Goal: Navigation & Orientation: Find specific page/section

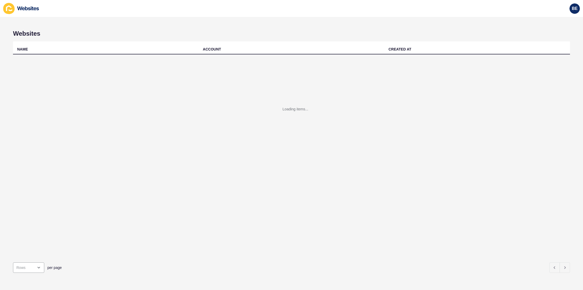
scroll to position [248, 0]
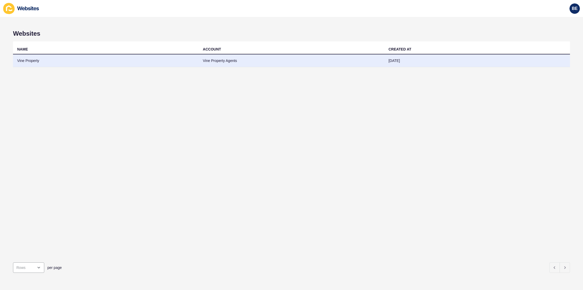
click at [396, 61] on td "[DATE]" at bounding box center [477, 60] width 186 height 13
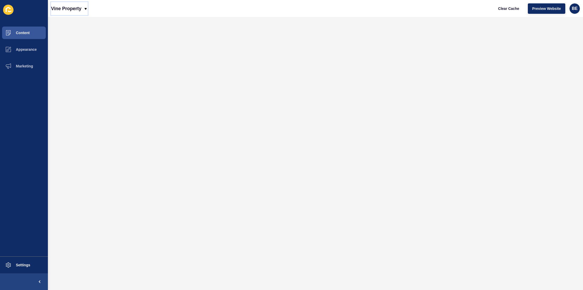
click at [78, 8] on p "Vine Property" at bounding box center [66, 8] width 30 height 13
click at [26, 49] on span "Appearance" at bounding box center [17, 49] width 37 height 4
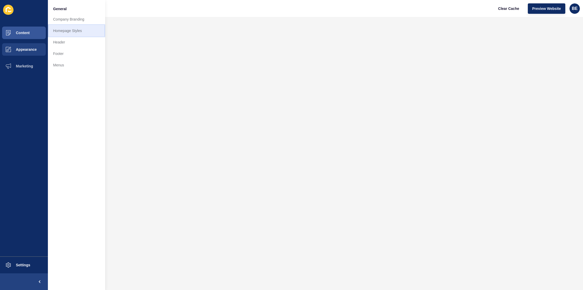
click at [63, 30] on link "Homepage Styles" at bounding box center [76, 30] width 57 height 11
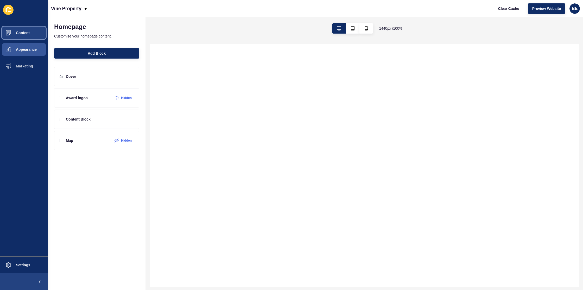
click at [29, 37] on button "Content" at bounding box center [24, 32] width 48 height 17
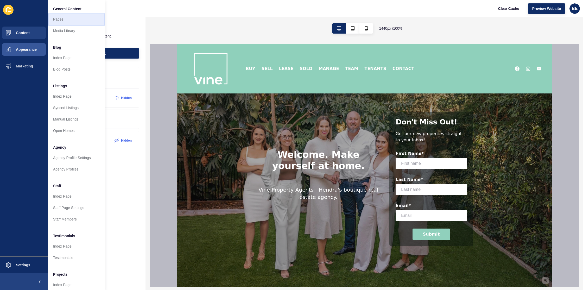
click at [65, 18] on link "Pages" at bounding box center [76, 19] width 57 height 11
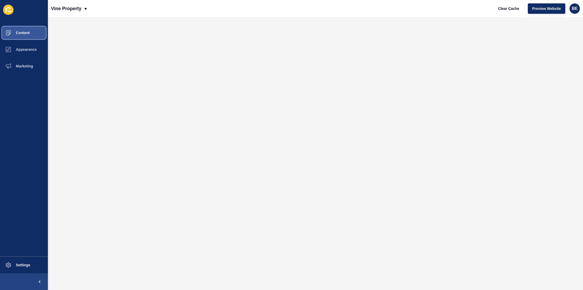
click at [24, 31] on span "Content" at bounding box center [14, 33] width 30 height 4
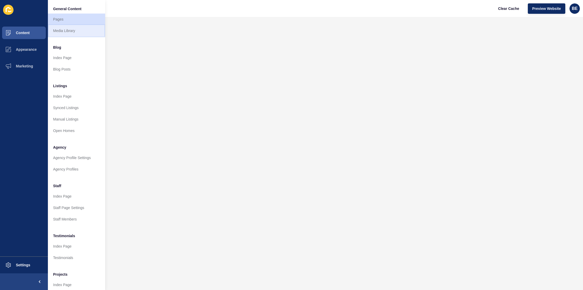
click at [63, 29] on link "Media Library" at bounding box center [76, 30] width 57 height 11
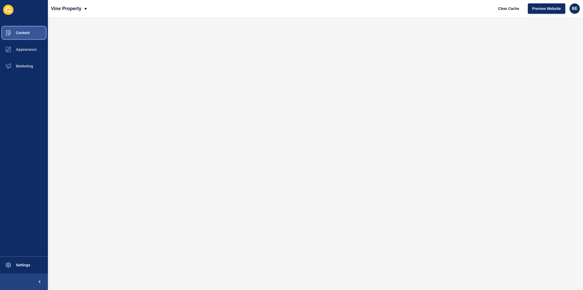
click at [22, 33] on span "Content" at bounding box center [14, 33] width 30 height 4
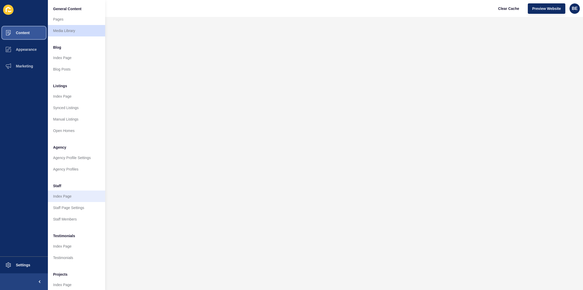
scroll to position [15, 0]
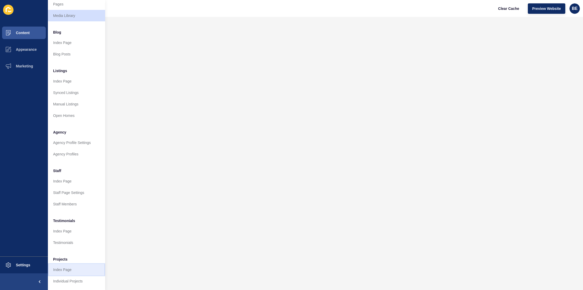
click at [61, 271] on link "Index Page" at bounding box center [76, 269] width 57 height 11
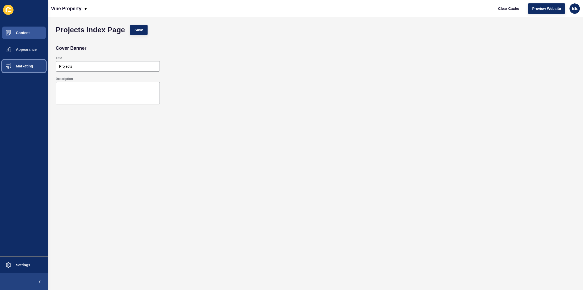
click at [23, 67] on span "Marketing" at bounding box center [16, 66] width 34 height 4
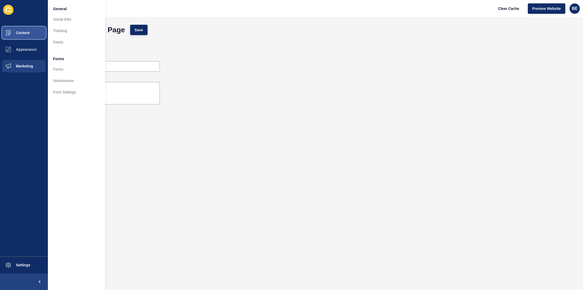
click at [24, 39] on button "Content" at bounding box center [24, 32] width 48 height 17
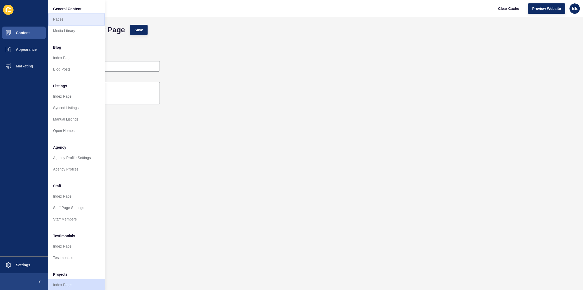
click at [64, 21] on link "Pages" at bounding box center [76, 19] width 57 height 11
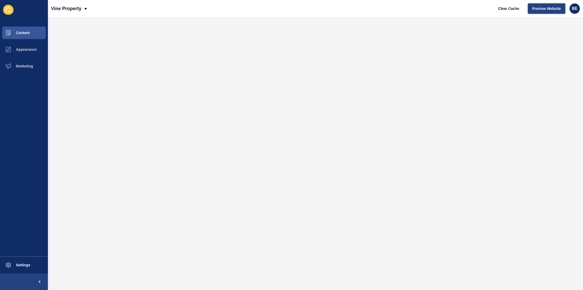
click at [551, 6] on span "Preview Website" at bounding box center [546, 8] width 29 height 5
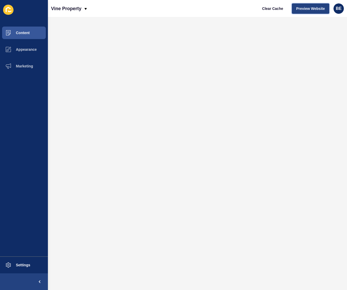
click at [307, 8] on span "Preview Website" at bounding box center [310, 8] width 29 height 5
